Goal: Browse casually

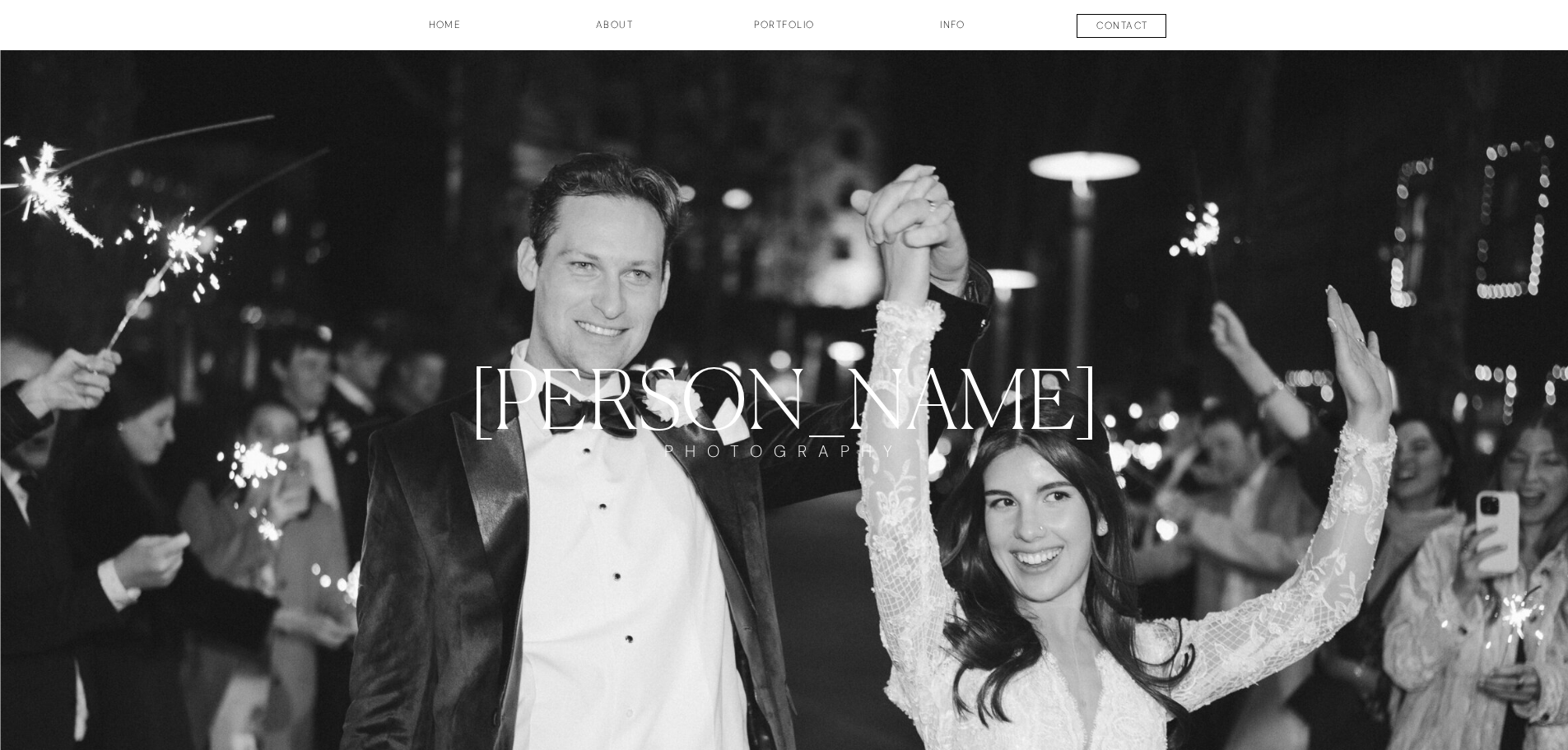
click at [763, 28] on h3 "Portfolio" at bounding box center [785, 31] width 122 height 28
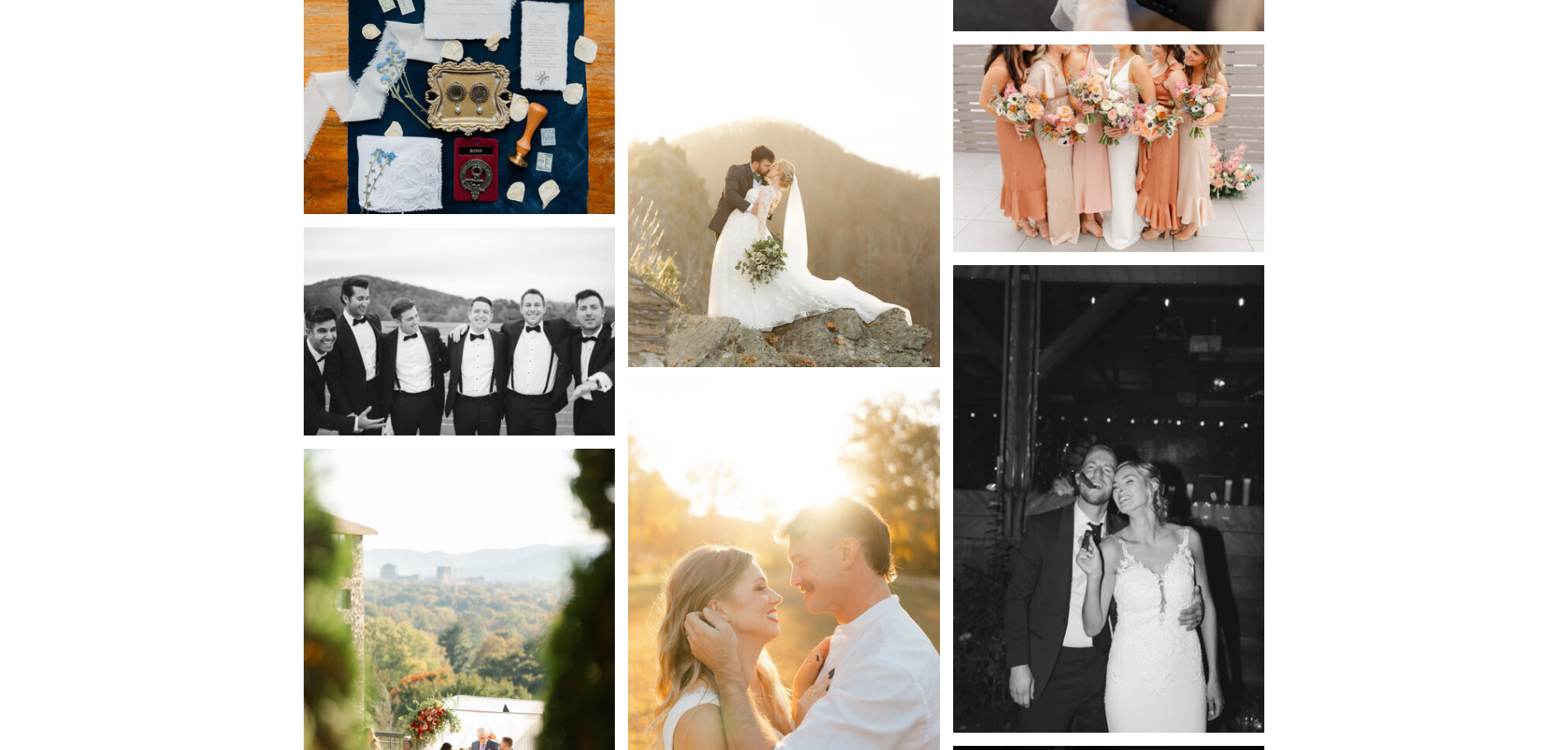
scroll to position [8975, 0]
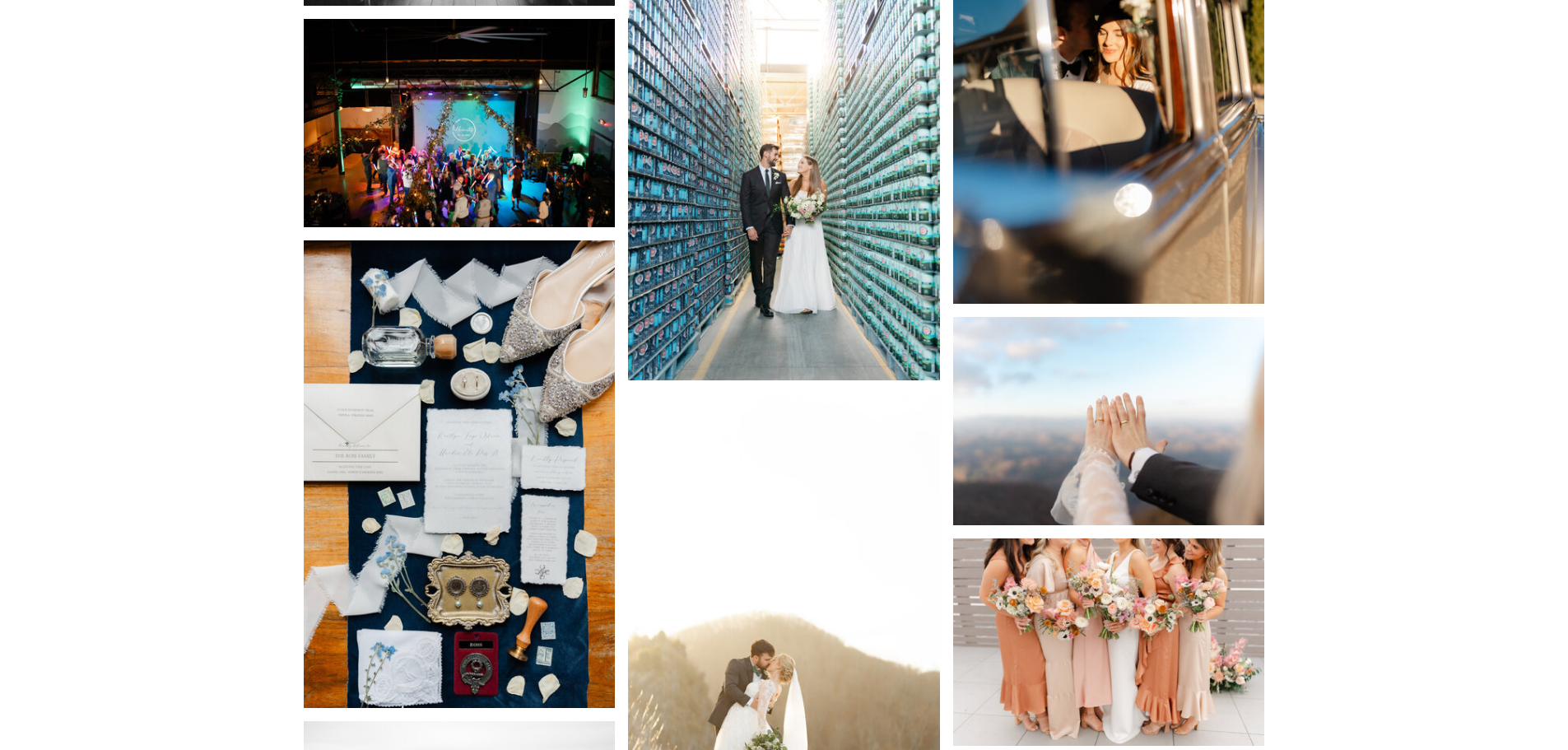
click at [730, 191] on img at bounding box center [783, 146] width 312 height 467
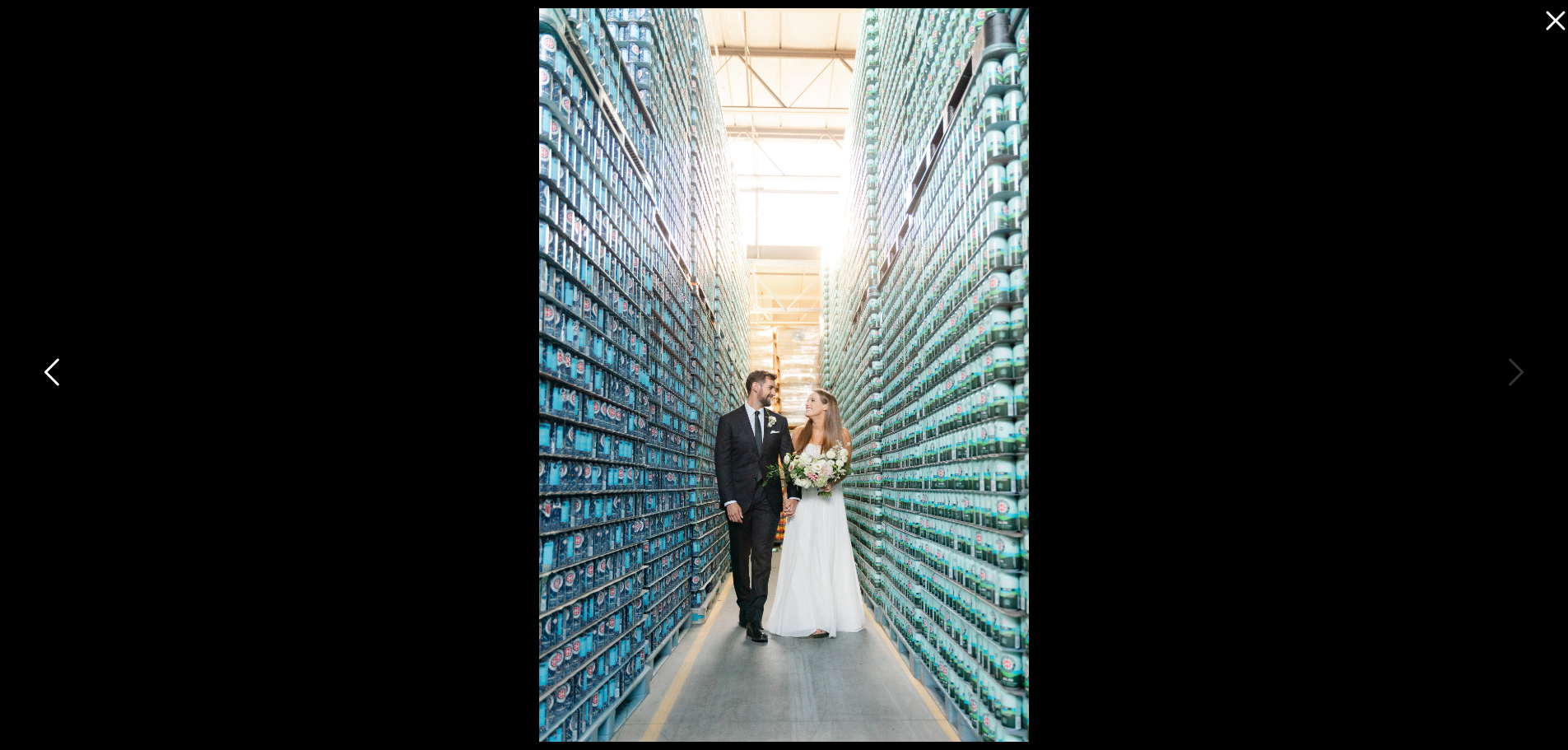
scroll to position [8563, 0]
